Goal: Task Accomplishment & Management: Manage account settings

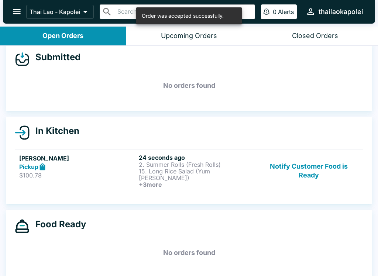
scroll to position [8, 0]
click at [228, 173] on p "15. Long Rice Salad (Yum [PERSON_NAME])" at bounding box center [197, 174] width 117 height 13
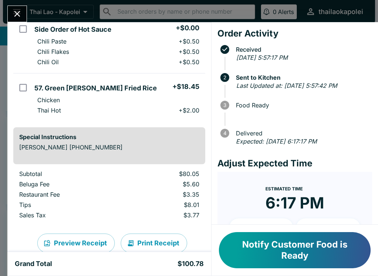
scroll to position [244, 0]
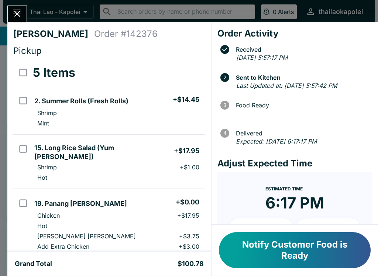
click at [307, 250] on button "Notify Customer Food is Ready" at bounding box center [295, 250] width 152 height 36
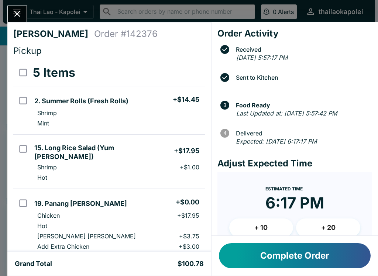
scroll to position [0, 0]
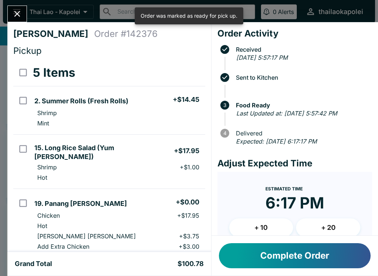
click at [21, 15] on icon "Close" at bounding box center [17, 14] width 10 height 10
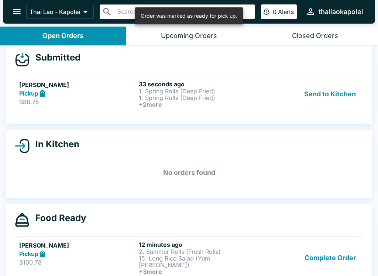
click at [331, 93] on button "Send to Kitchen" at bounding box center [330, 93] width 58 height 27
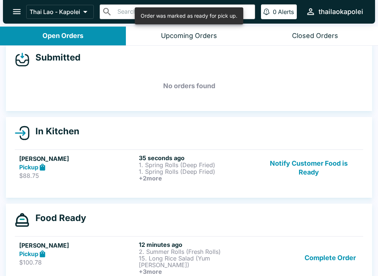
click at [191, 162] on p "1. Spring Rolls (Deep Fried)" at bounding box center [197, 165] width 117 height 7
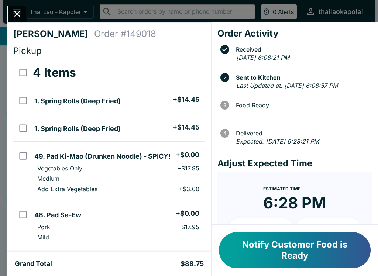
click at [21, 13] on icon "Close" at bounding box center [17, 14] width 10 height 10
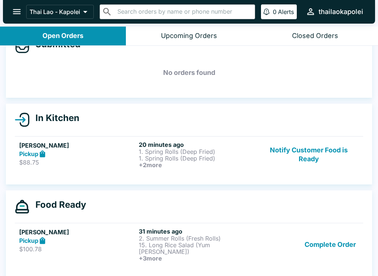
scroll to position [21, 0]
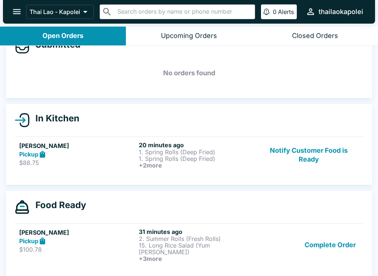
click at [210, 234] on h6 "31 minutes ago" at bounding box center [197, 231] width 117 height 7
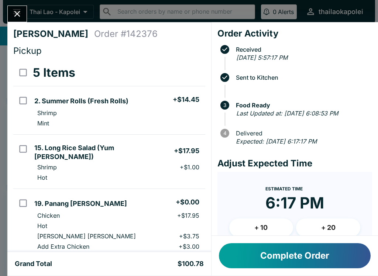
click at [295, 257] on button "Complete Order" at bounding box center [295, 255] width 152 height 25
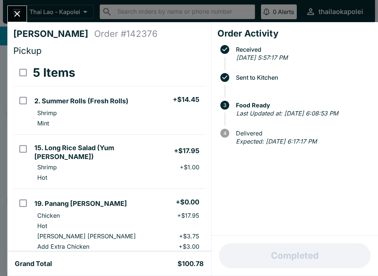
scroll to position [8, 0]
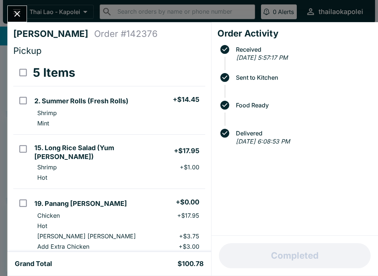
click at [8, 13] on button "Close" at bounding box center [17, 14] width 19 height 16
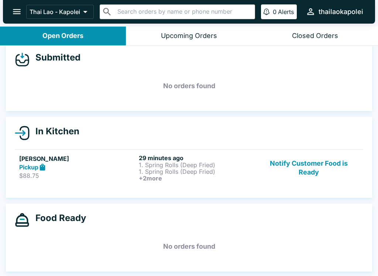
click at [313, 158] on button "Notify Customer Food is Ready" at bounding box center [309, 167] width 100 height 27
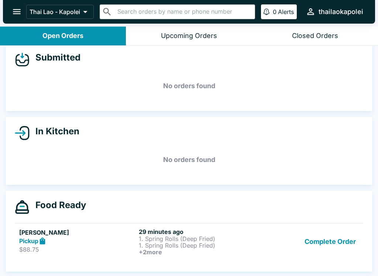
scroll to position [1, 0]
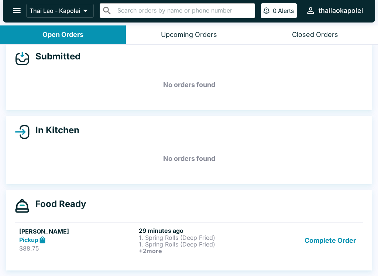
click at [325, 240] on button "Complete Order" at bounding box center [329, 240] width 57 height 27
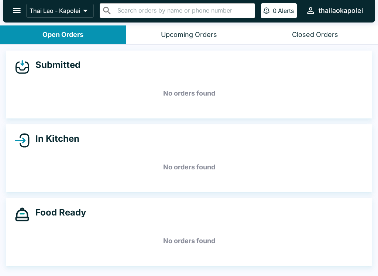
scroll to position [0, 0]
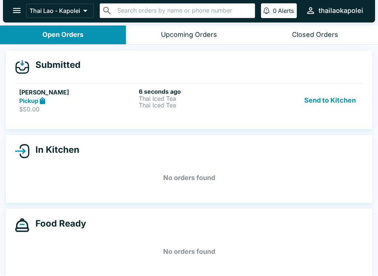
click at [326, 96] on button "Send to Kitchen" at bounding box center [330, 100] width 58 height 25
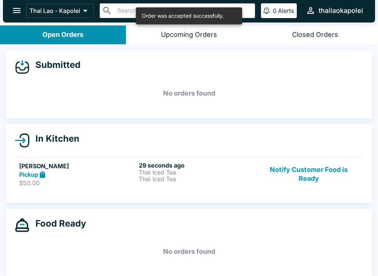
click at [200, 175] on p "Thai Iced Tea" at bounding box center [197, 172] width 117 height 7
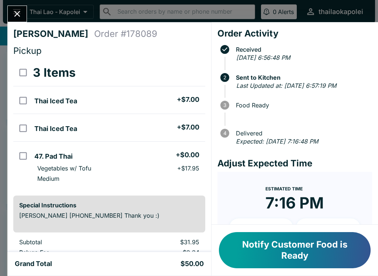
click at [292, 245] on button "Notify Customer Food is Ready" at bounding box center [295, 250] width 152 height 36
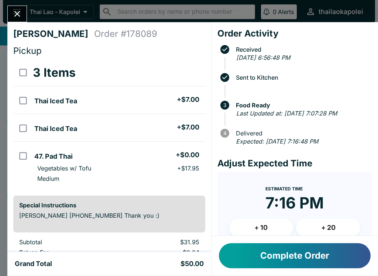
click at [292, 257] on button "Complete Order" at bounding box center [295, 255] width 152 height 25
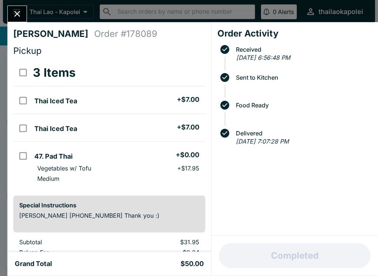
click at [17, 16] on icon "Close" at bounding box center [17, 14] width 10 height 10
